Goal: Task Accomplishment & Management: Use online tool/utility

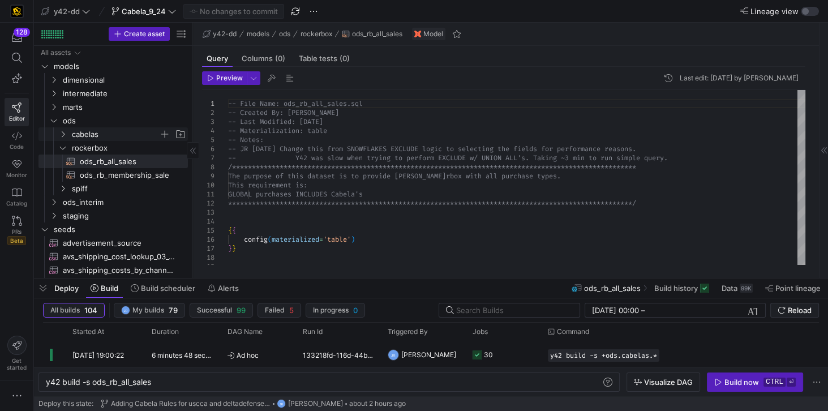
click at [86, 135] on span "cabelas" at bounding box center [115, 134] width 87 height 13
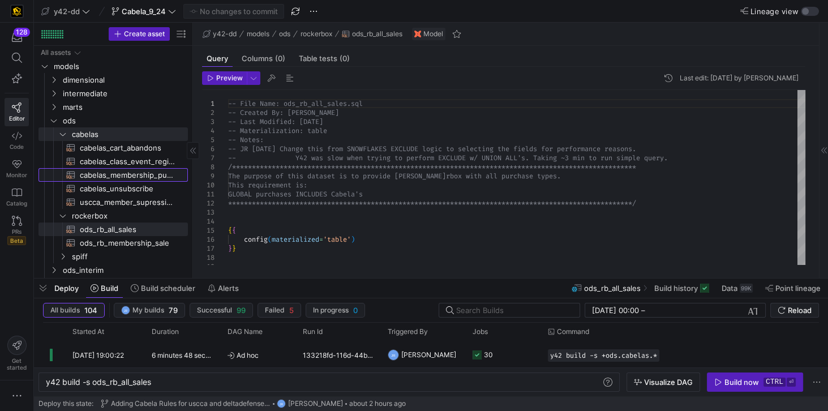
click at [110, 174] on span "cabelas_membership_purchase​​​​​​​​​​" at bounding box center [127, 175] width 95 height 13
type textarea "-- File Name: cabelas_membership_purchase.sql -- Created By: [PERSON_NAME] -- L…"
type textarea "y42 build -s cabelas_membership_purchase"
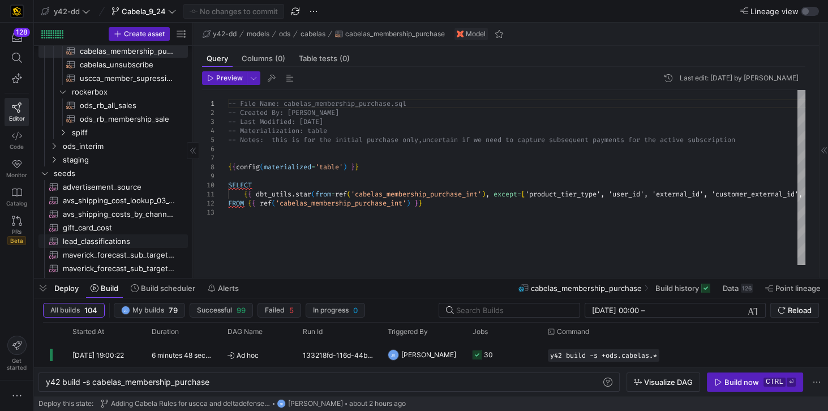
scroll to position [129, 0]
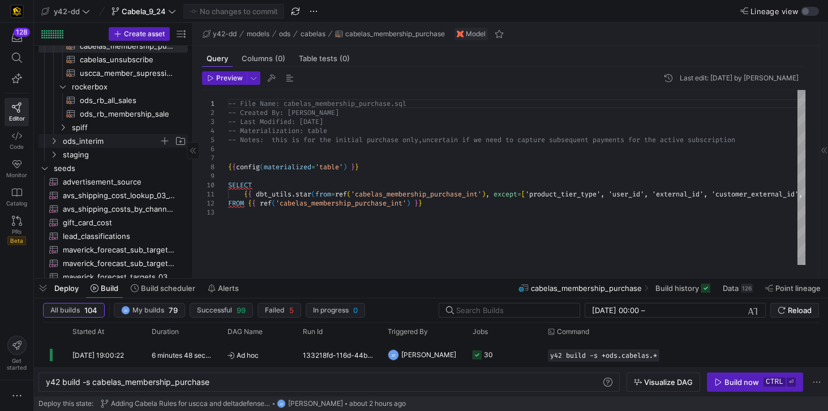
click at [89, 144] on span "ods_interim" at bounding box center [111, 141] width 96 height 13
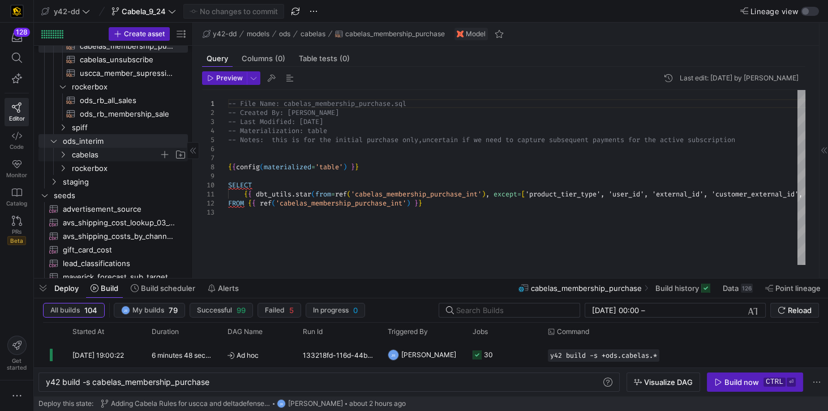
click at [89, 152] on span "cabelas" at bounding box center [115, 154] width 87 height 13
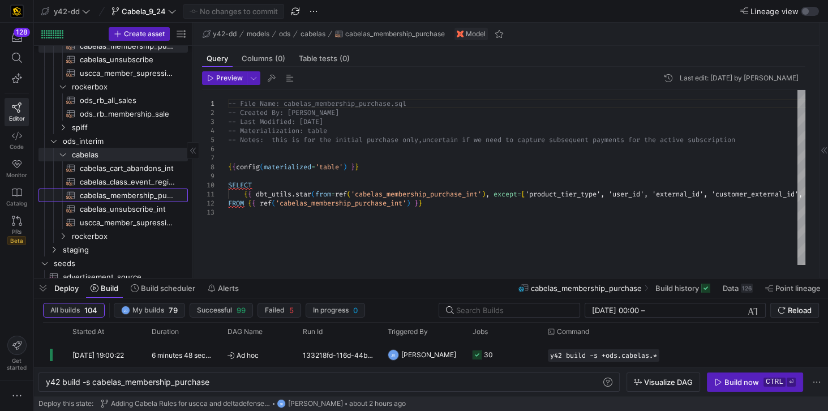
click at [126, 195] on span "cabelas_membership_purchase_int​​​​​​​​​​" at bounding box center [127, 195] width 95 height 13
type textarea "-- File Name: cabelas_membership_purchase_int.sql -- Created By: [PERSON_NAME] …"
type textarea "y42 build -s cabelas_membership_purchase_int"
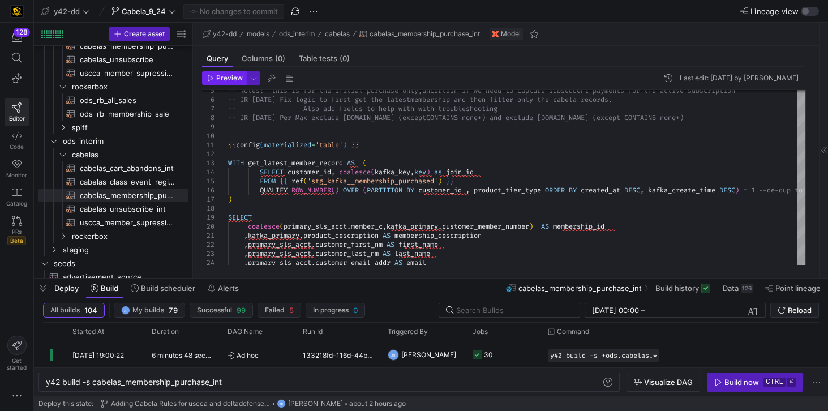
click at [220, 78] on span "Preview" at bounding box center [229, 78] width 27 height 8
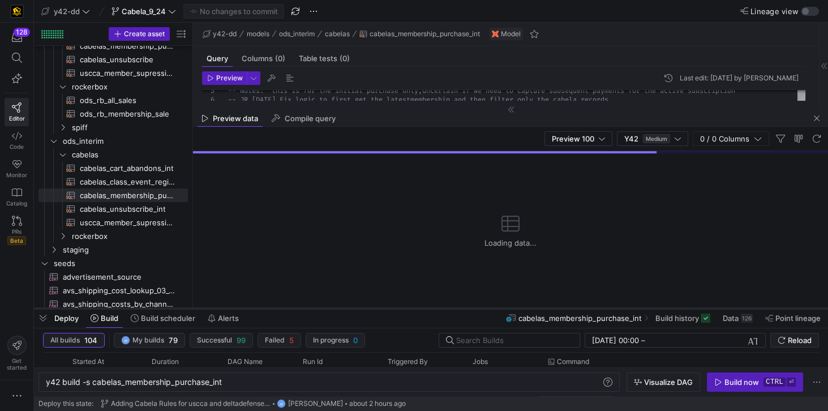
drag, startPoint x: 354, startPoint y: 279, endPoint x: 343, endPoint y: 309, distance: 31.9
click at [343, 309] on div at bounding box center [431, 308] width 794 height 5
click at [669, 138] on span "Medium" at bounding box center [656, 138] width 27 height 9
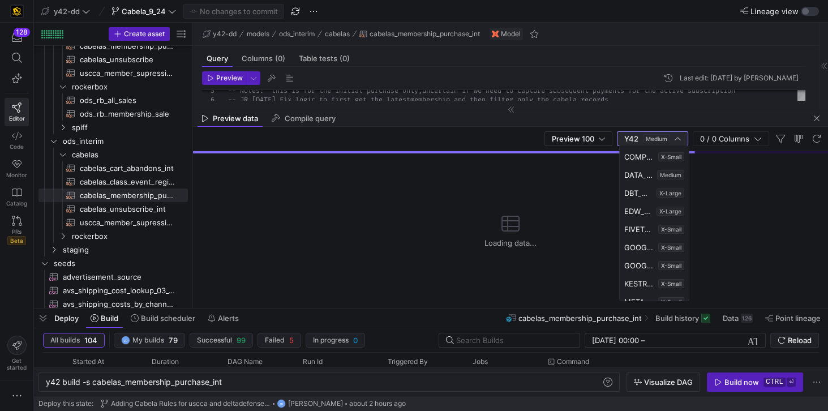
scroll to position [173, 0]
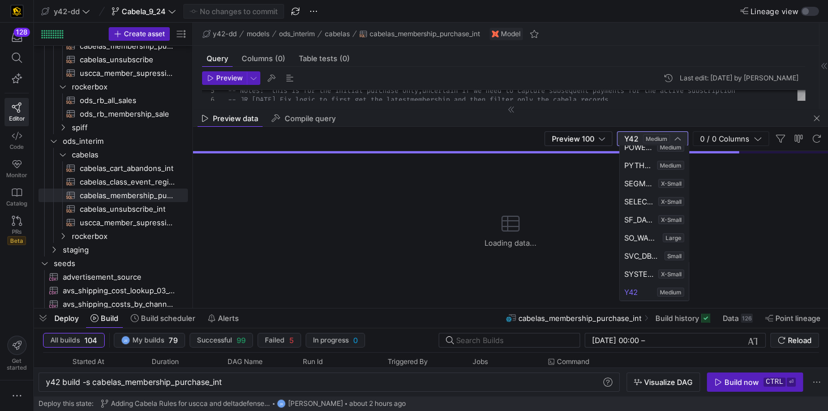
click at [654, 100] on div at bounding box center [414, 205] width 828 height 411
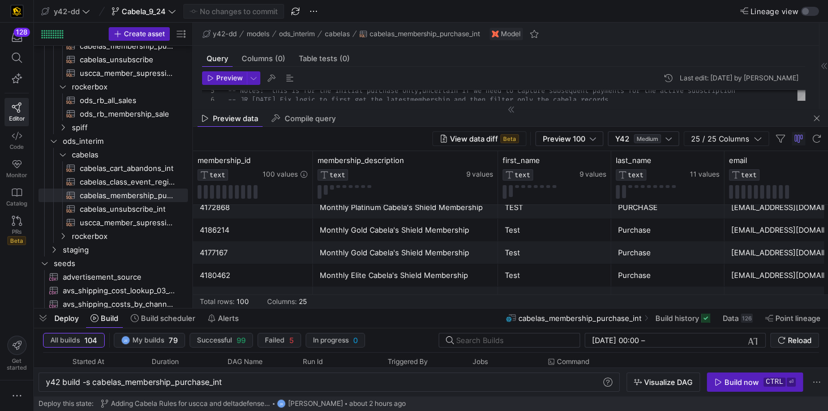
scroll to position [161, 0]
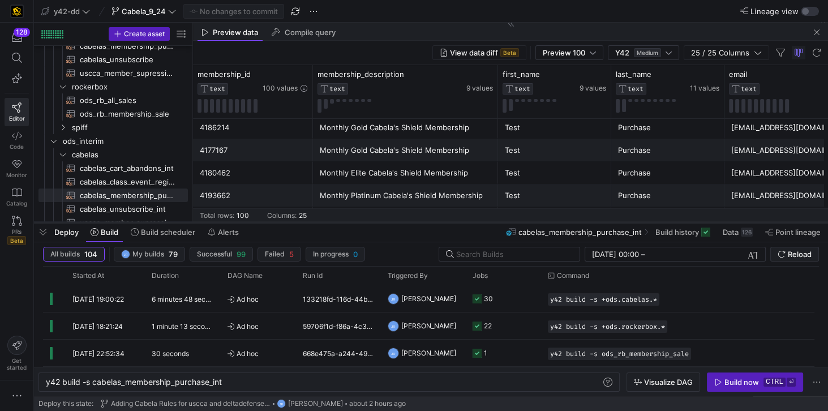
drag, startPoint x: 403, startPoint y: 309, endPoint x: 405, endPoint y: 223, distance: 86.1
click at [405, 223] on div at bounding box center [431, 222] width 794 height 5
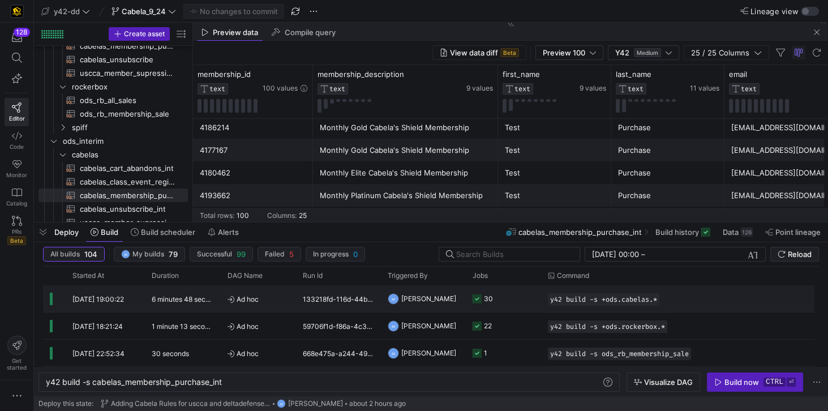
click at [170, 301] on y42-duration "6 minutes 48 seconds" at bounding box center [186, 299] width 69 height 8
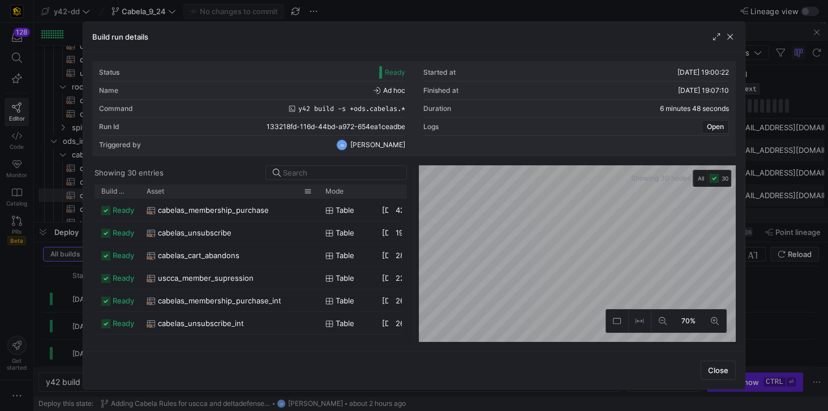
drag, startPoint x: 166, startPoint y: 187, endPoint x: 318, endPoint y: 195, distance: 151.4
click at [318, 195] on div at bounding box center [319, 192] width 5 height 14
click at [229, 204] on span "cabelas_membership_purchase" at bounding box center [213, 210] width 111 height 22
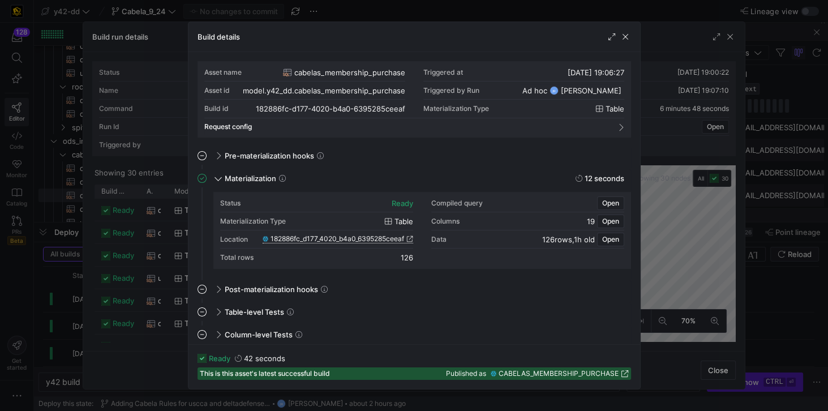
click at [367, 241] on span "182886fc_d177_4020_b4a0_6395285ceeaf" at bounding box center [338, 239] width 134 height 8
click at [632, 37] on div "Build details" at bounding box center [415, 37] width 452 height 30
click at [626, 38] on span "button" at bounding box center [625, 36] width 11 height 11
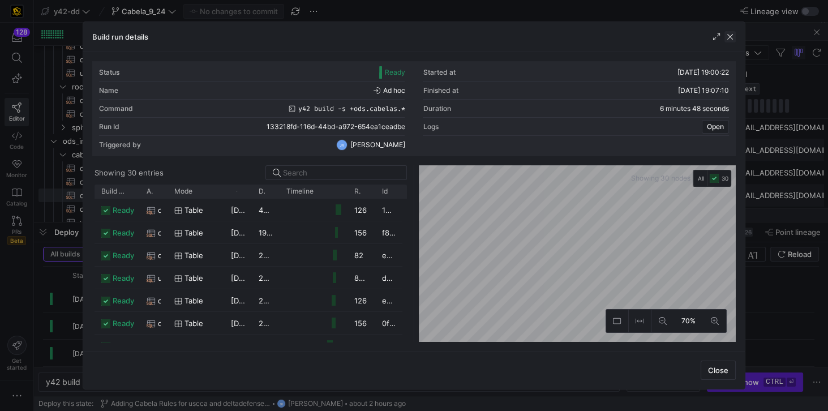
click at [728, 37] on span "button" at bounding box center [730, 36] width 11 height 11
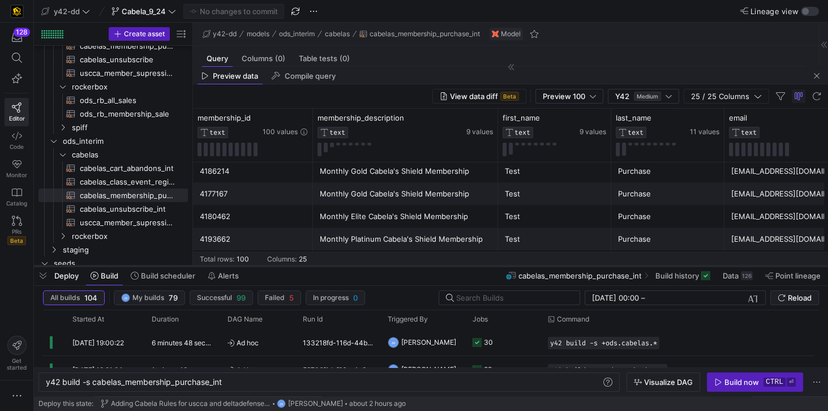
drag, startPoint x: 189, startPoint y: 224, endPoint x: 212, endPoint y: 267, distance: 49.4
click at [212, 267] on div at bounding box center [431, 266] width 794 height 5
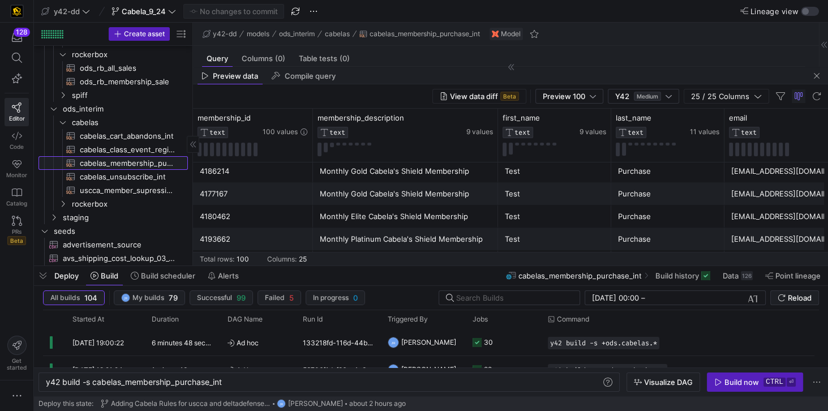
click at [136, 161] on span "cabelas_membership_purchase_int​​​​​​​​​​" at bounding box center [127, 163] width 95 height 13
click at [94, 385] on div "y42 build -s cabelas_membership_purchase_int" at bounding box center [324, 382] width 557 height 9
click at [818, 75] on span "button" at bounding box center [817, 76] width 14 height 14
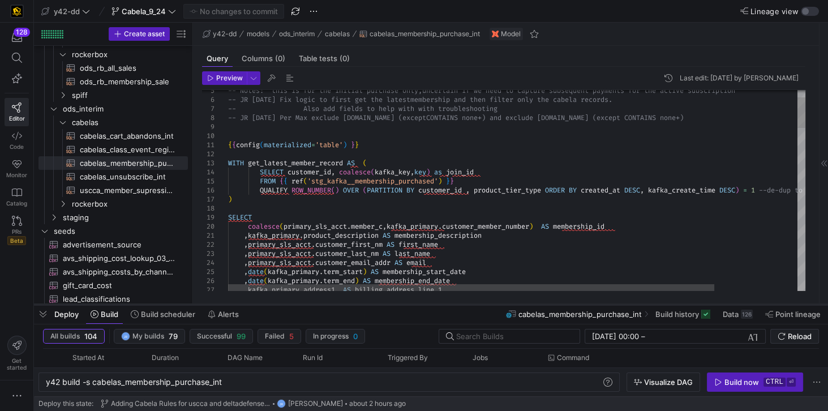
drag, startPoint x: 350, startPoint y: 266, endPoint x: 347, endPoint y: 304, distance: 38.7
click at [347, 304] on div at bounding box center [431, 304] width 794 height 5
